Goal: Transaction & Acquisition: Purchase product/service

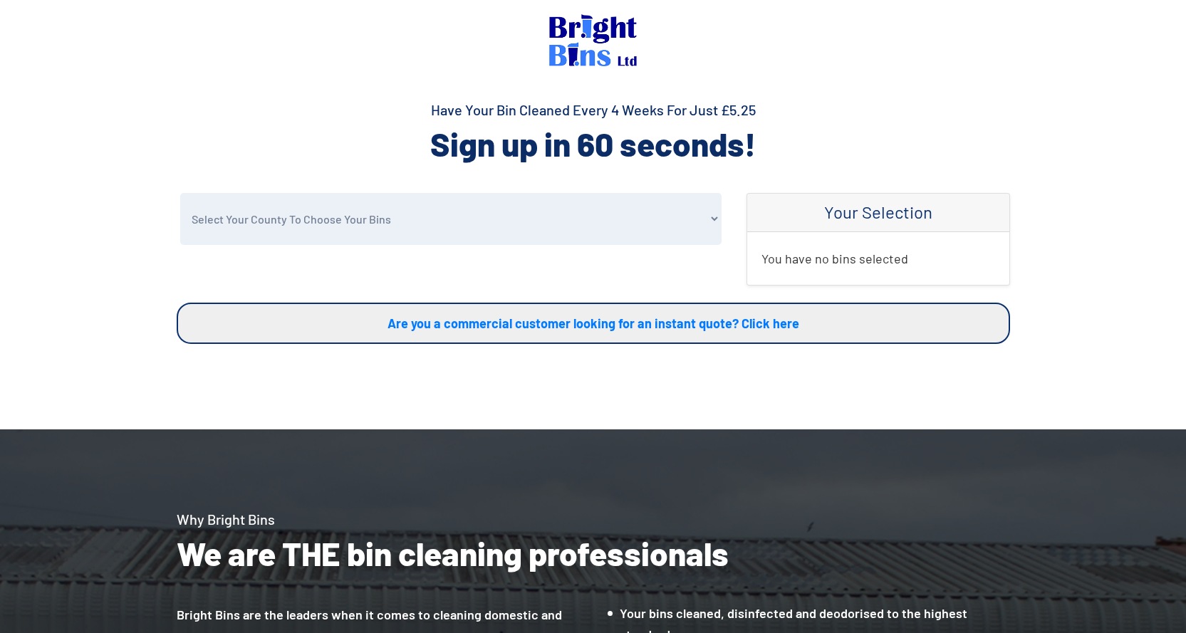
click at [579, 30] on img at bounding box center [593, 40] width 88 height 52
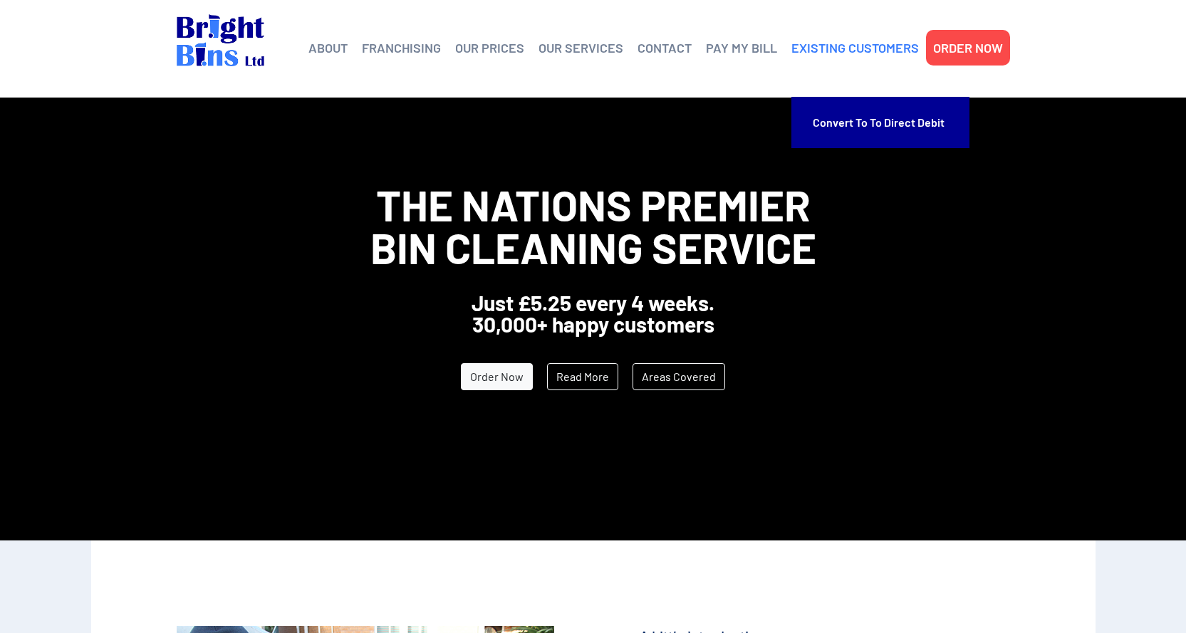
click at [812, 44] on link "EXISTING CUSTOMERS" at bounding box center [856, 47] width 128 height 21
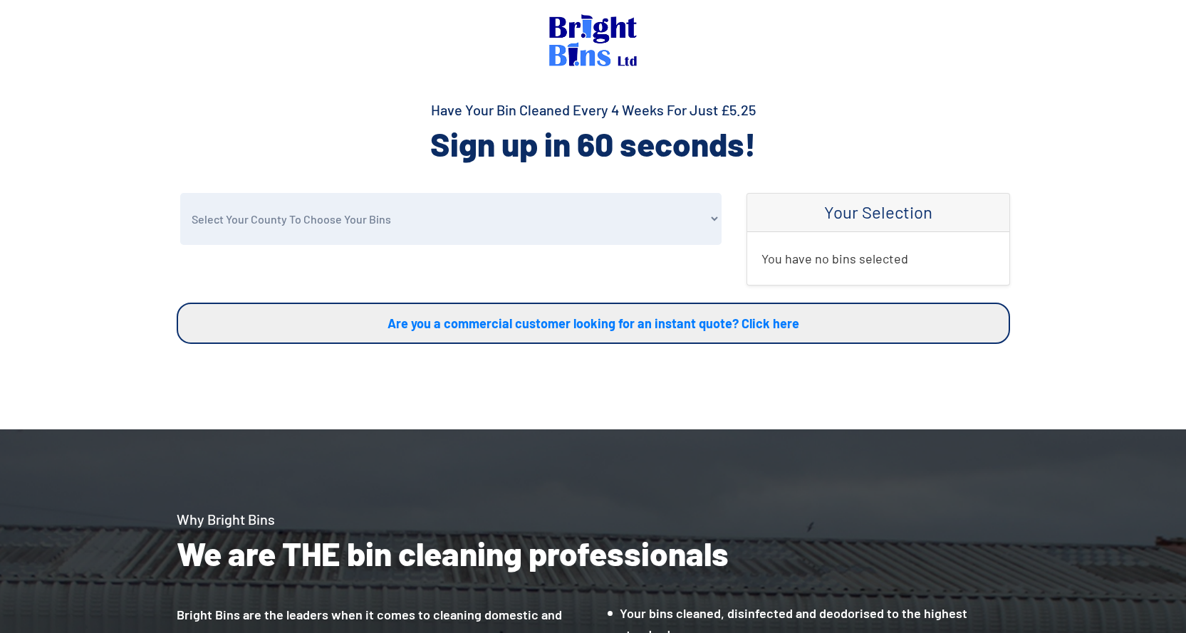
click at [572, 45] on img at bounding box center [593, 40] width 88 height 52
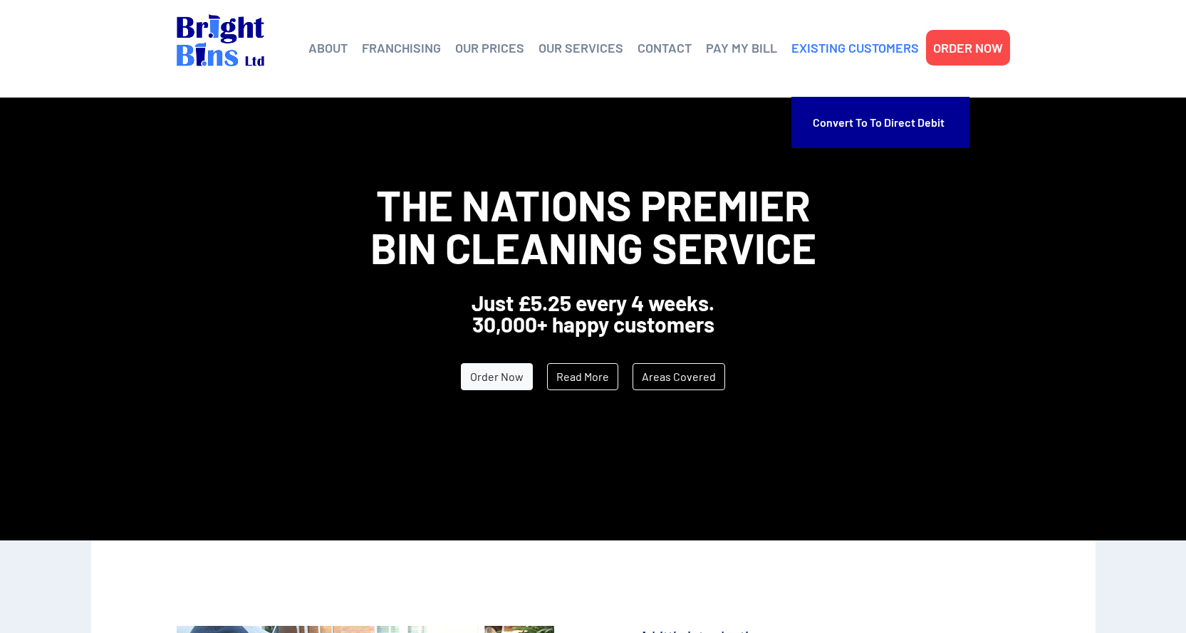
click at [840, 48] on link "EXISTING CUSTOMERS" at bounding box center [856, 47] width 128 height 21
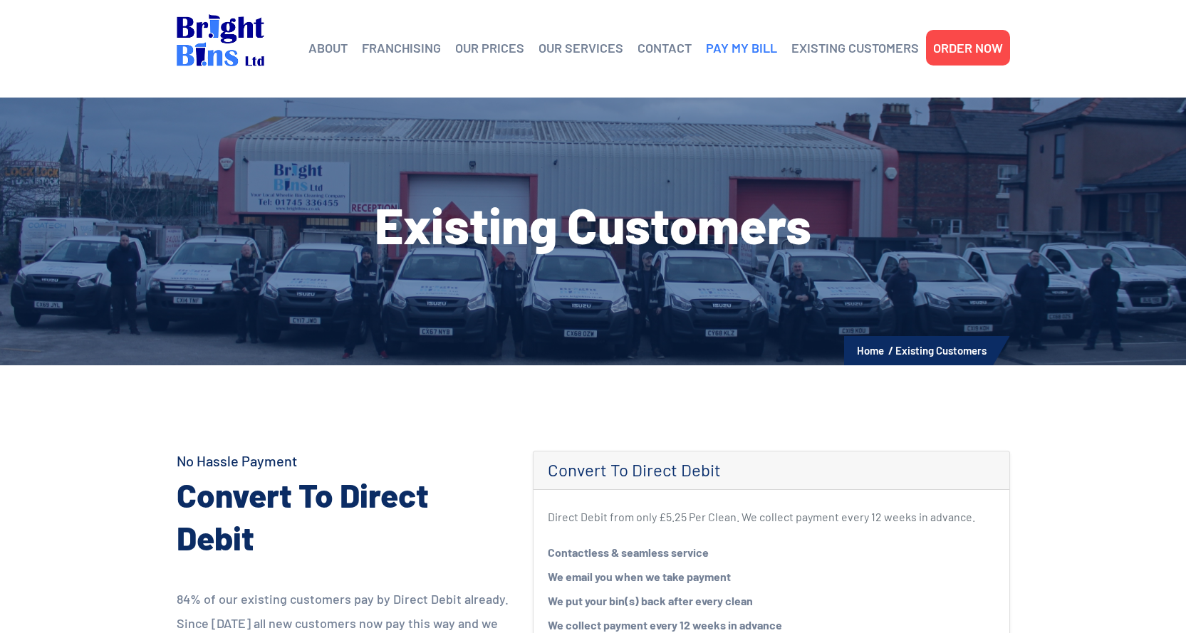
click at [730, 51] on link "PAY MY BILL" at bounding box center [741, 47] width 71 height 21
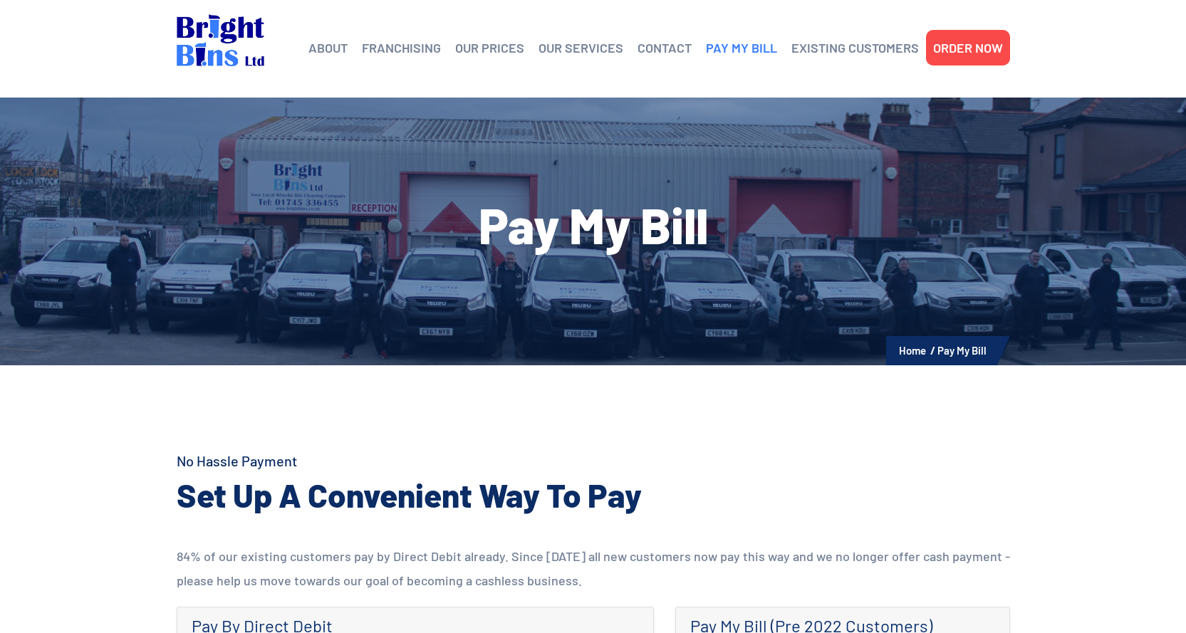
click at [742, 43] on link "PAY MY BILL" at bounding box center [741, 47] width 71 height 21
click at [723, 46] on link "PAY MY BILL" at bounding box center [741, 47] width 71 height 21
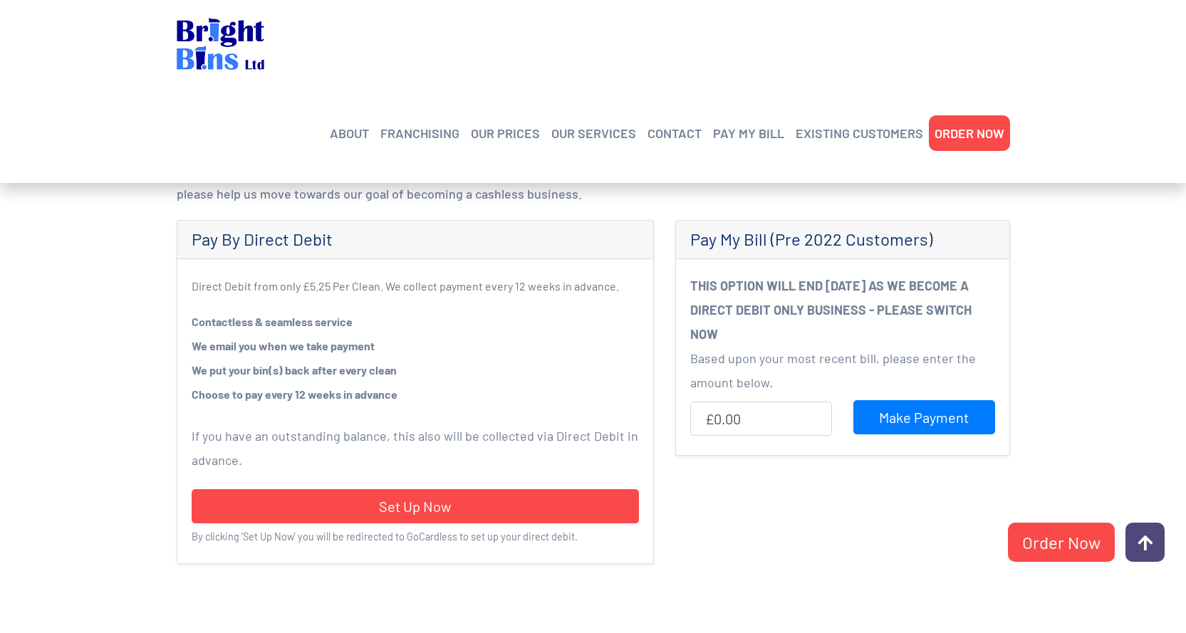
scroll to position [356, 0]
